Goal: Task Accomplishment & Management: Manage account settings

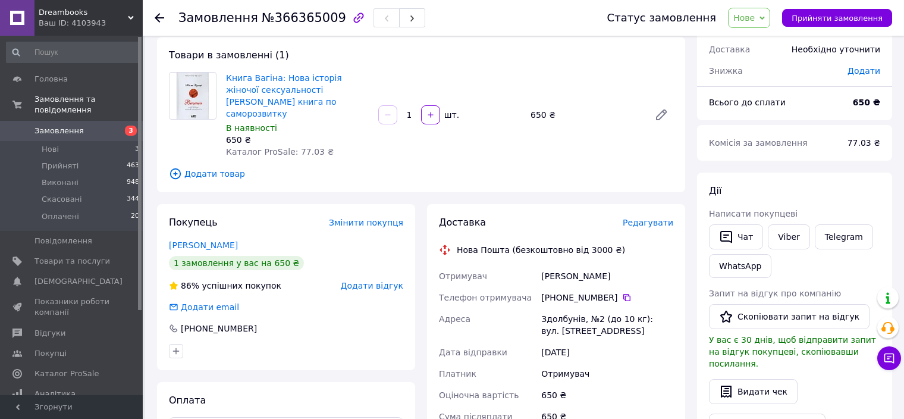
scroll to position [59, 0]
click at [278, 89] on link "Книга Вагіна: Нова історія жіночої сексуальності [PERSON_NAME] книга по самороз…" at bounding box center [284, 96] width 116 height 45
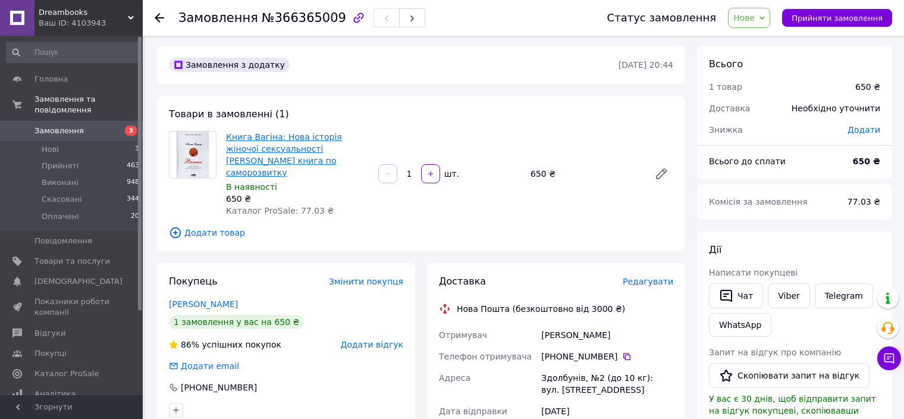
scroll to position [0, 0]
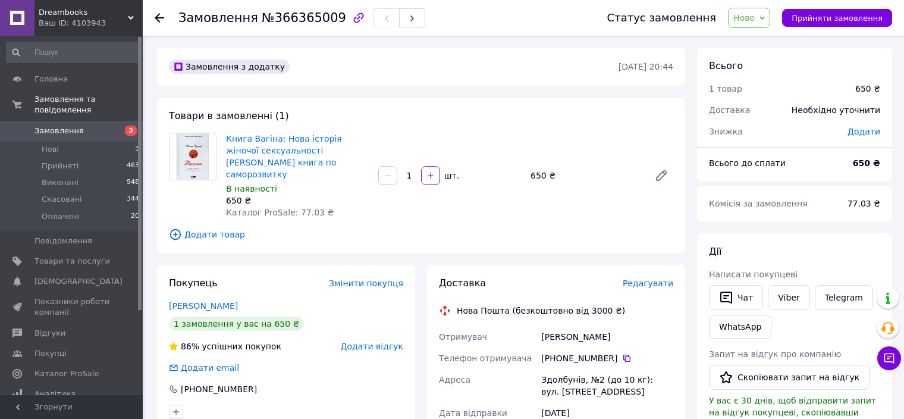
click at [67, 125] on span "Замовлення" at bounding box center [58, 130] width 49 height 11
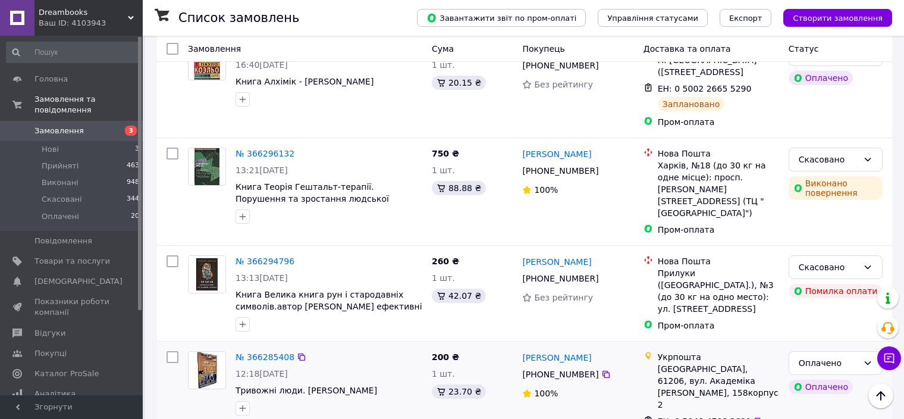
scroll to position [297, 0]
